Goal: Check status: Check status

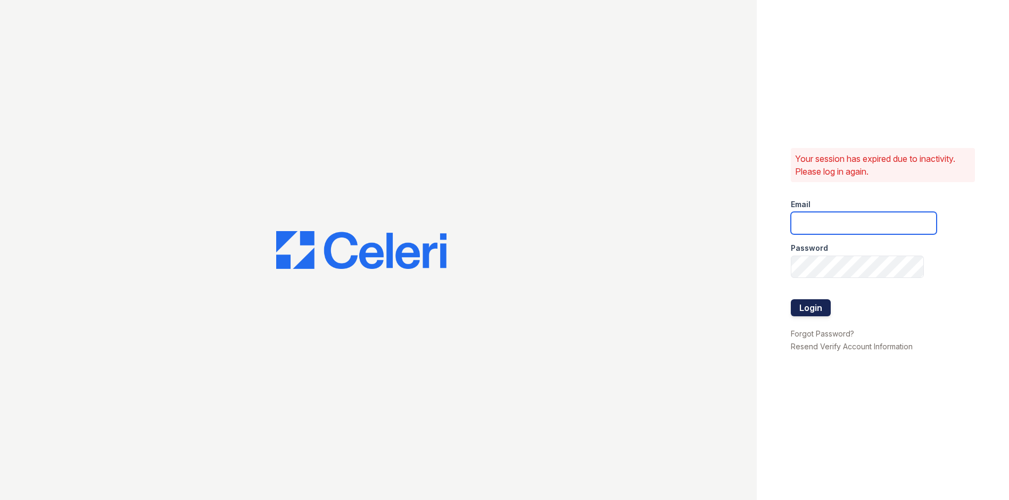
type input "townhomes.am@cafmanagement.com"
click at [820, 308] on button "Login" at bounding box center [811, 307] width 40 height 17
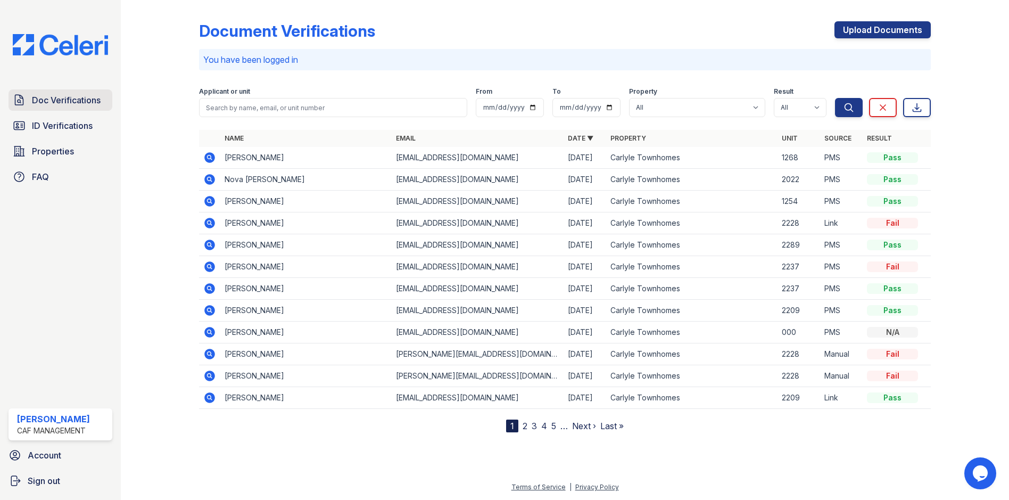
click at [60, 106] on span "Doc Verifications" at bounding box center [66, 100] width 69 height 13
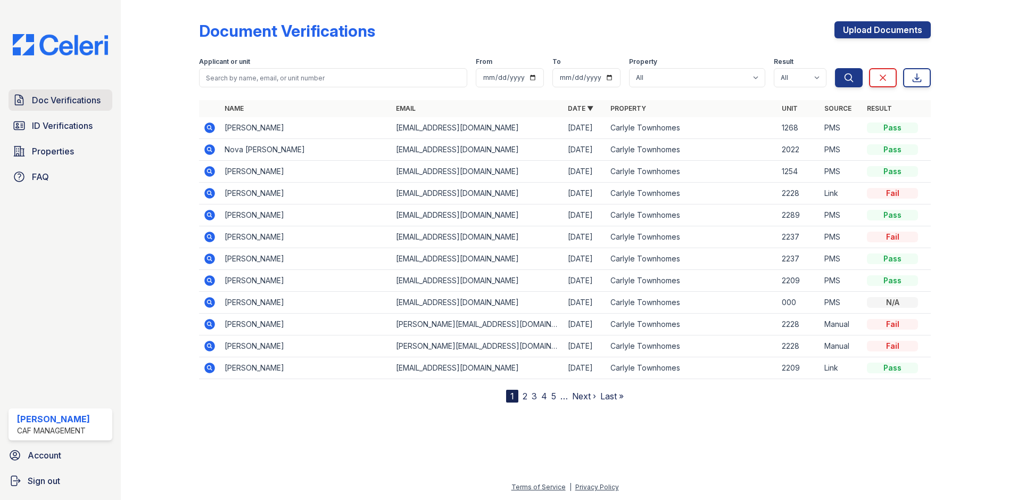
click at [83, 100] on span "Doc Verifications" at bounding box center [66, 100] width 69 height 13
click at [89, 132] on span "ID Verifications" at bounding box center [62, 125] width 61 height 13
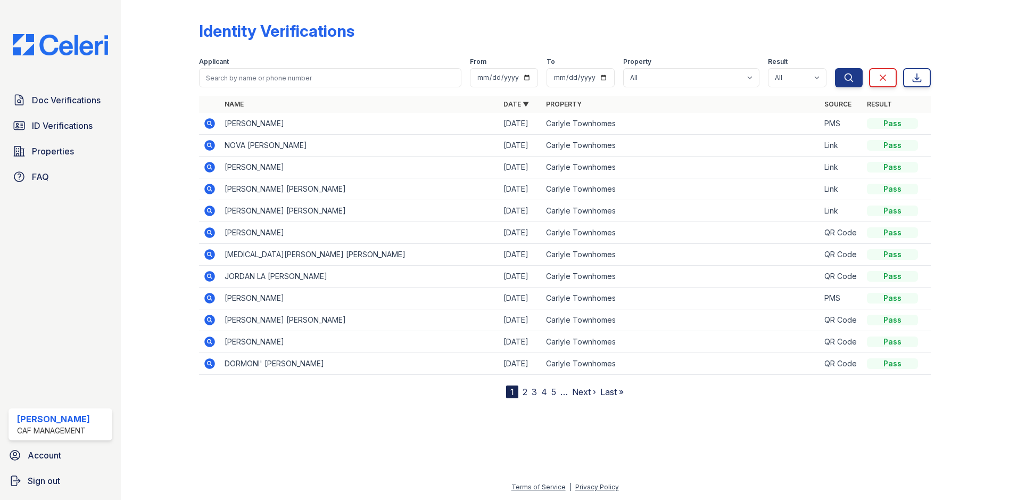
click at [205, 169] on icon at bounding box center [209, 167] width 11 height 11
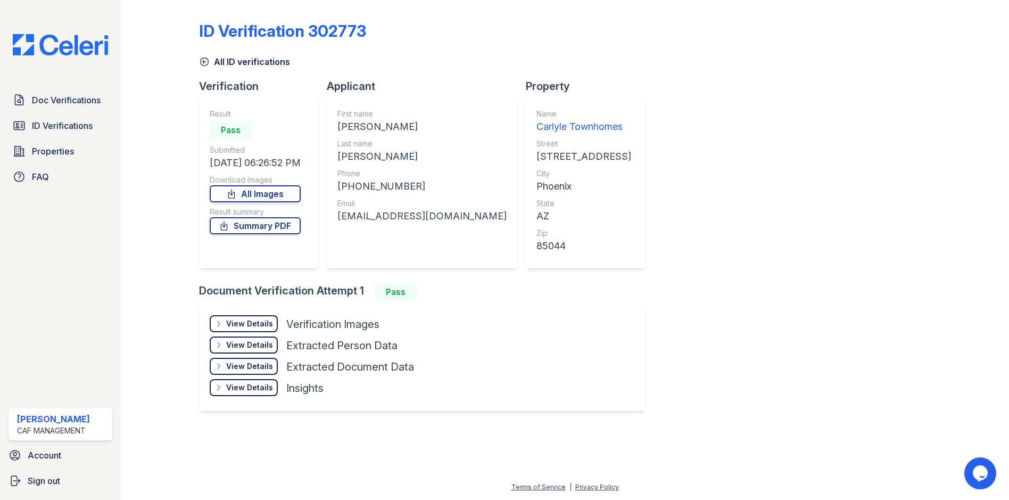
click at [71, 112] on div "Doc Verifications ID Verifications Properties FAQ" at bounding box center [60, 138] width 112 height 98
click at [75, 103] on span "Doc Verifications" at bounding box center [66, 100] width 69 height 13
